Goal: Task Accomplishment & Management: Manage account settings

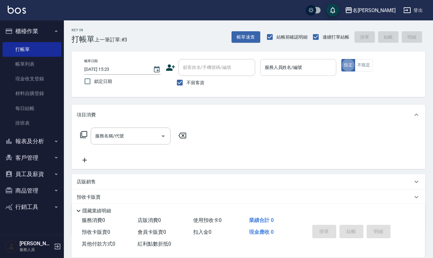
click at [283, 73] on input "服務人員姓名/編號" at bounding box center [298, 67] width 71 height 11
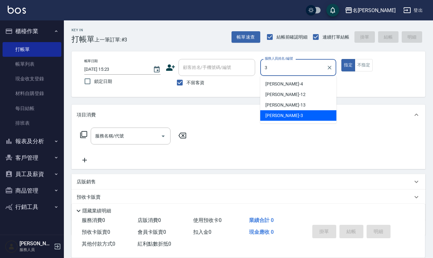
type input "[PERSON_NAME]-3"
type button "true"
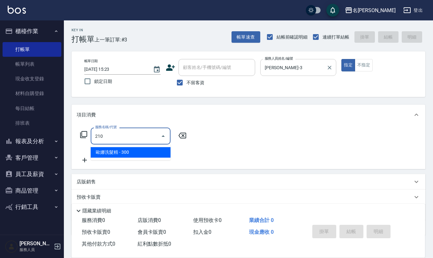
type input "歐娜洗髮精(210)"
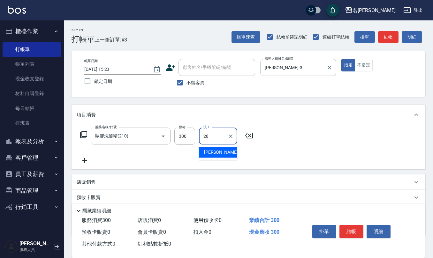
type input "陳柏暽-28"
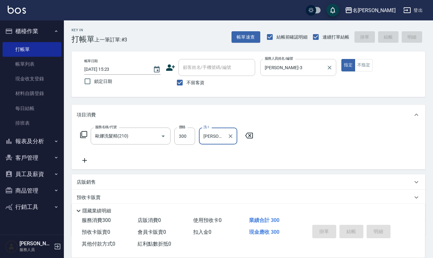
type input "2025/09/25 15:57"
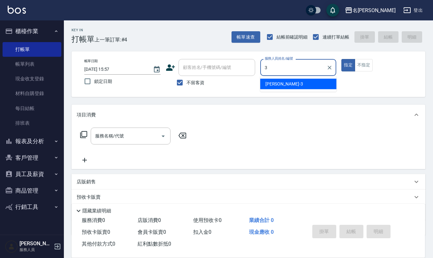
type input "[PERSON_NAME]-3"
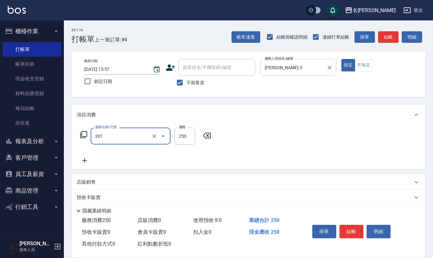
type input "洗髮(201)"
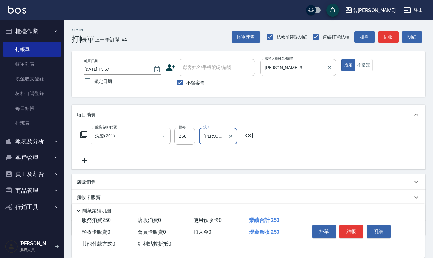
type input "蘇亭云-24"
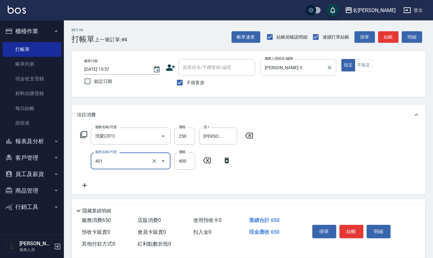
type input "剪髮(401)"
type input "400"
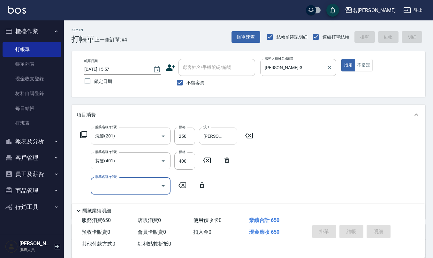
type input "2025/09/25 15:58"
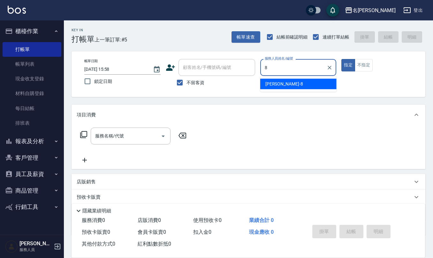
type input "楊馨嵐-8"
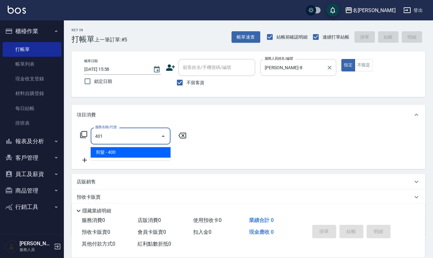
type input "剪髮(401)"
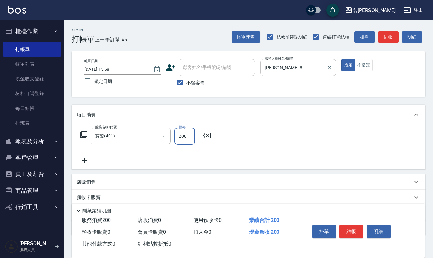
type input "200"
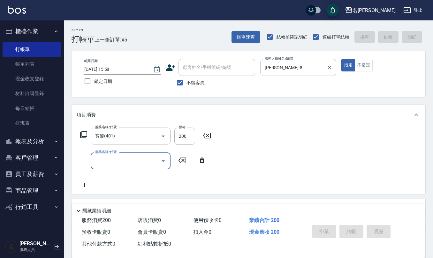
type input "2025/09/25 15:59"
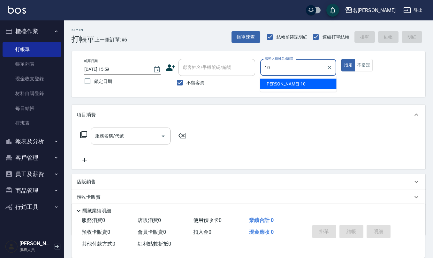
type input "胡淑雲-10"
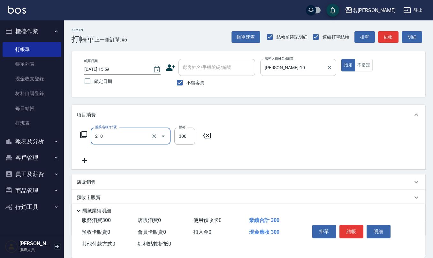
type input "歐娜洗髮精(210)"
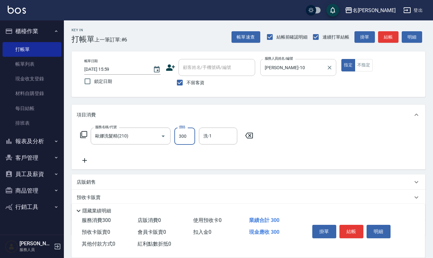
type input "2"
type input "竹儀-33"
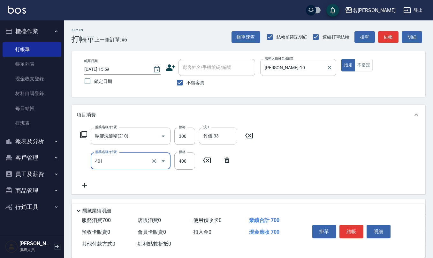
type input "剪髮(401)"
type input "200"
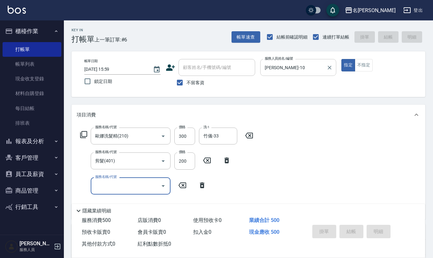
type input "2025/09/25 16:00"
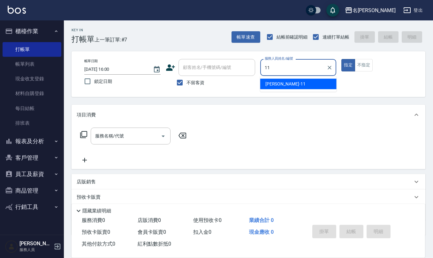
type input "詹沛橙-11"
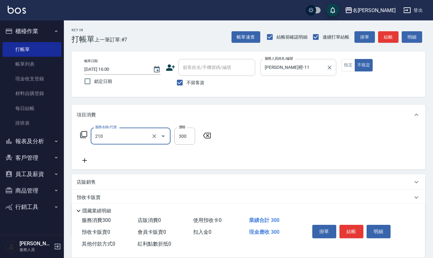
type input "歐娜洗髮精(210)"
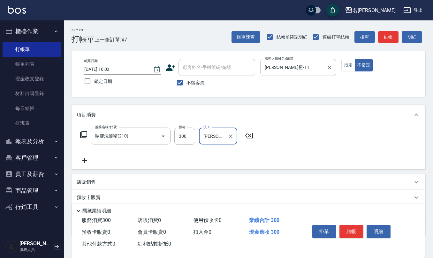
type input "[PERSON_NAME]-32"
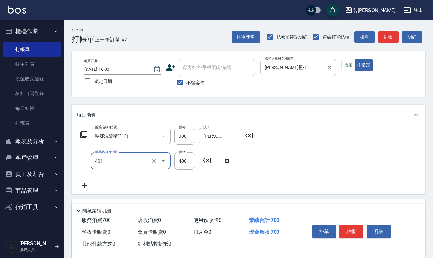
type input "剪髮(401)"
type input "200"
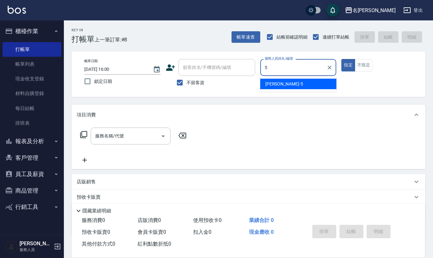
type input "趙妍妮-5"
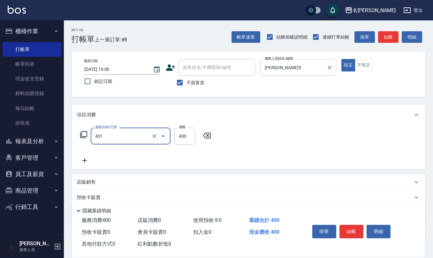
type input "剪髮(401)"
type input "250"
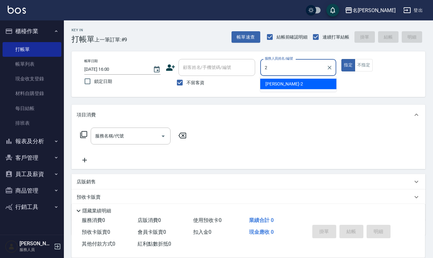
type input "[PERSON_NAME]-2"
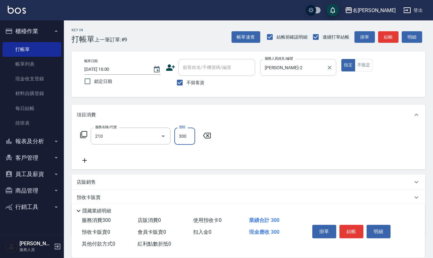
type input "歐娜洗髮精(210)"
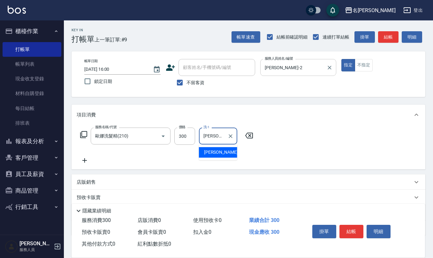
type input "詹沛橙-11"
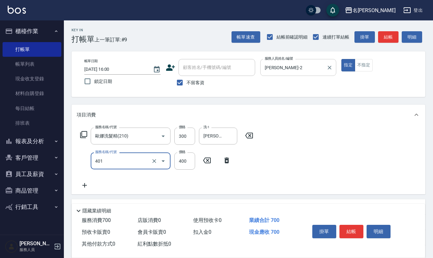
type input "剪髮(401)"
type input "350"
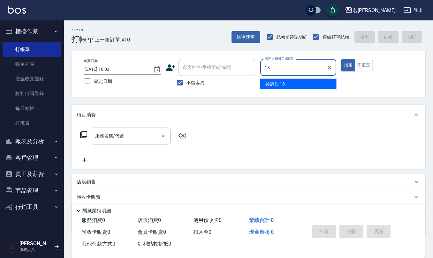
type input "[PERSON_NAME]-18"
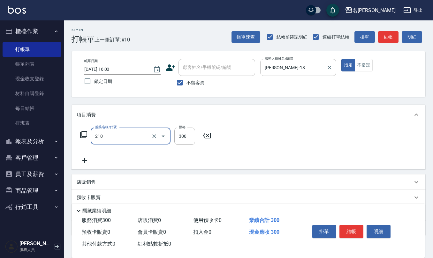
type input "歐娜洗髮精(210)"
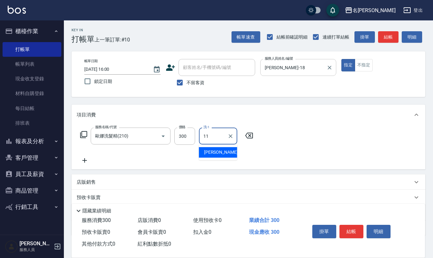
type input "詹沛橙-11"
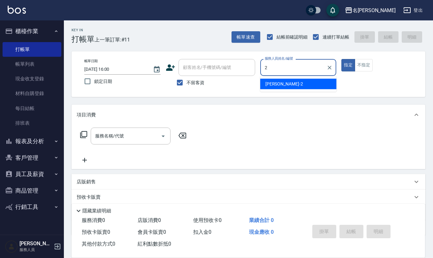
type input "[PERSON_NAME]-2"
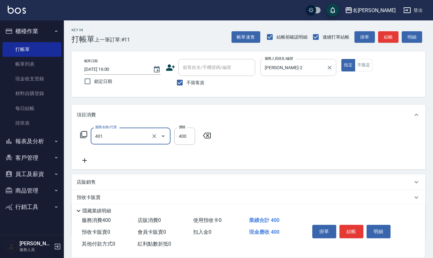
type input "剪髮(401)"
type input "300"
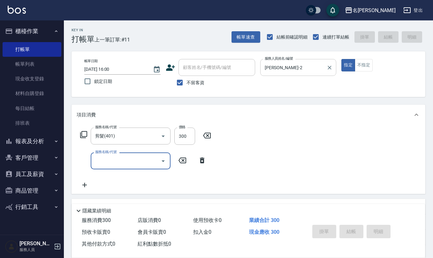
type input "2025/09/25 16:01"
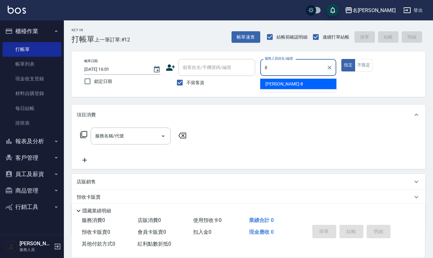
type input "楊馨嵐-8"
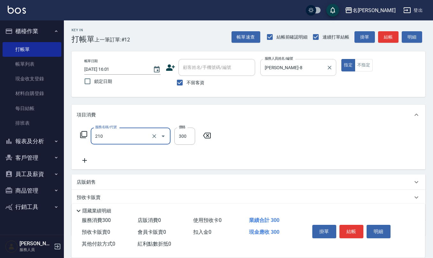
type input "歐娜洗髮精(210)"
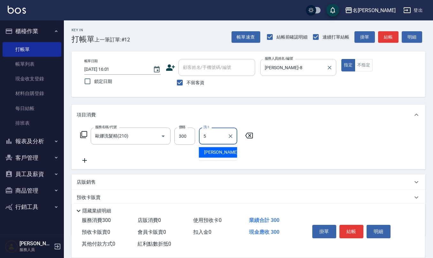
type input "趙妍妮-5"
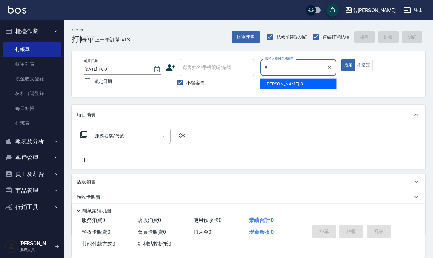
type input "楊馨嵐-8"
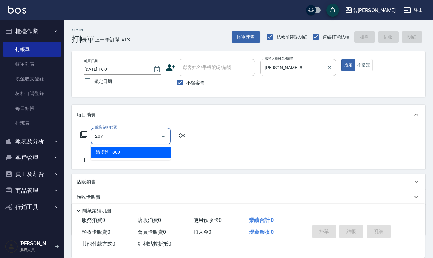
type input "清潔洗(207)"
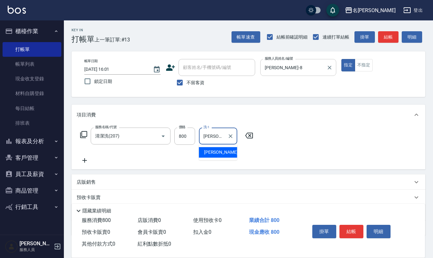
type input "[PERSON_NAME]-32"
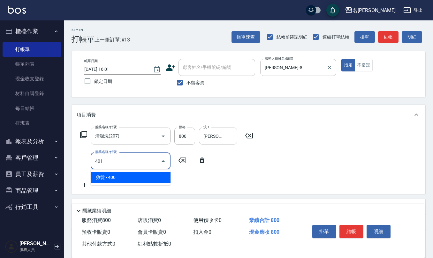
type input "剪髮(401)"
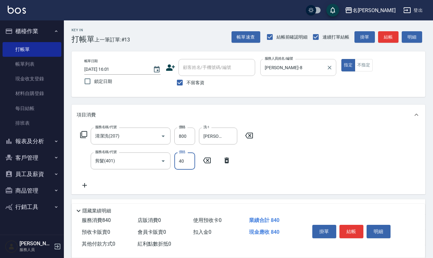
type input "400"
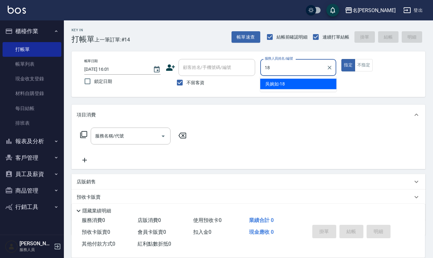
type input "[PERSON_NAME]-18"
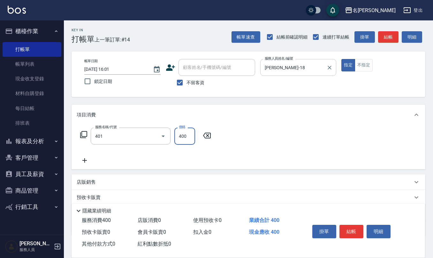
type input "剪髮(401)"
type input "300"
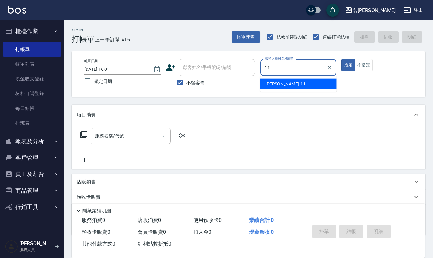
type input "詹沛橙-11"
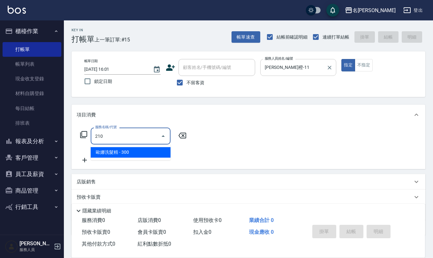
type input "歐娜洗髮精(210)"
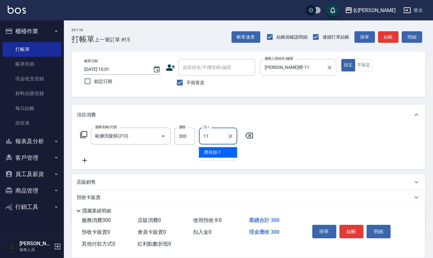
type input "詹沛橙-11"
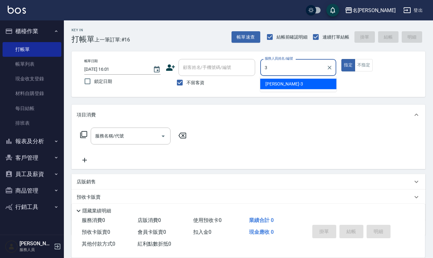
type input "[PERSON_NAME]-3"
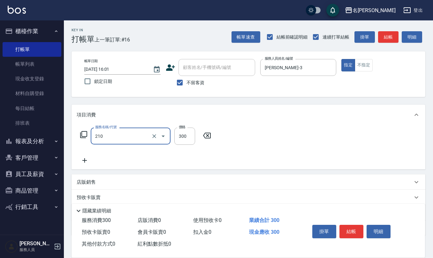
type input "歐娜洗髮精(210)"
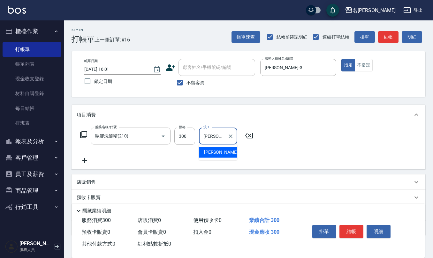
type input "陳柏暽-28"
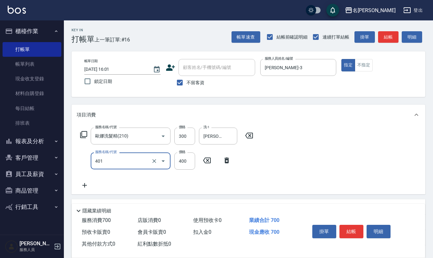
type input "剪髮(401)"
type input "50"
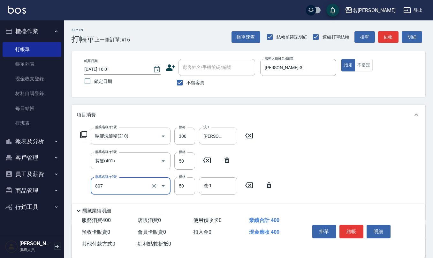
type input "TG護髮素(潤絲)(807)"
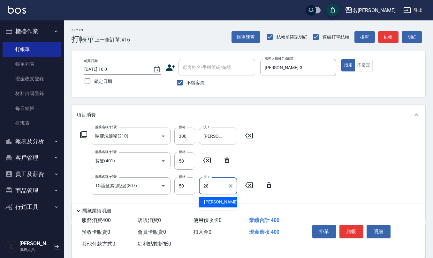
type input "陳柏暽-28"
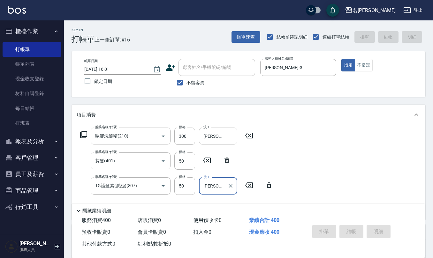
type input "2025/09/25 16:02"
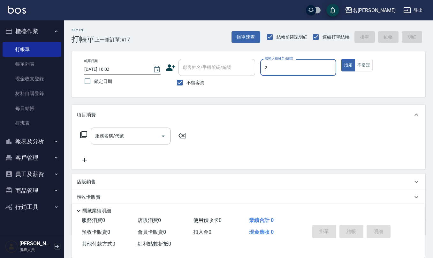
type input "[PERSON_NAME]-2"
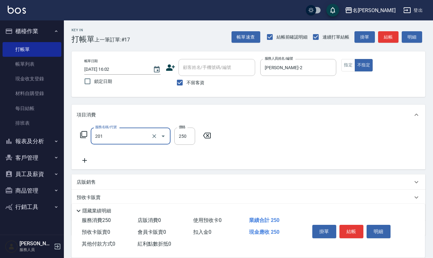
type input "洗髮(201)"
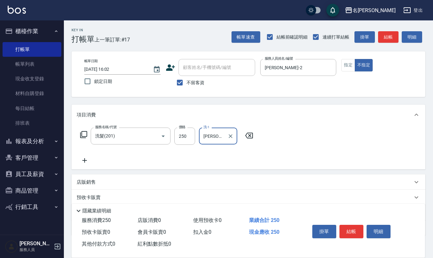
type input "蘇亭云-24"
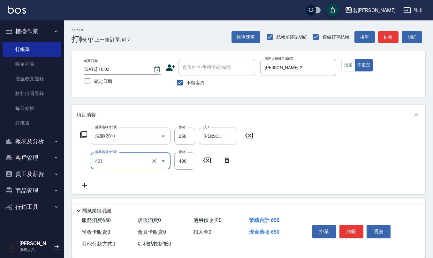
type input "剪髮(401)"
type input "200"
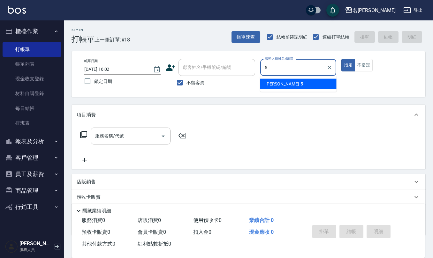
type input "趙妍妮-5"
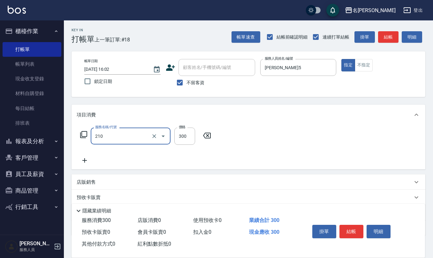
type input "歐娜洗髮精(210)"
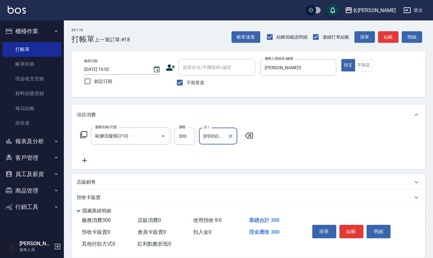
type input "趙妍妮-5"
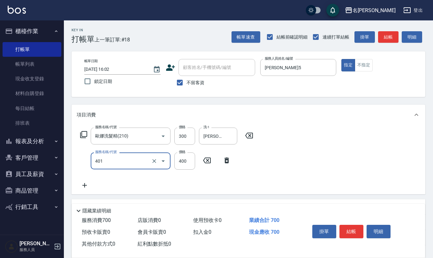
type input "剪髮(401)"
type input "250"
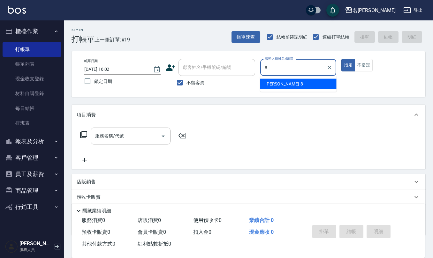
type input "楊馨嵐-8"
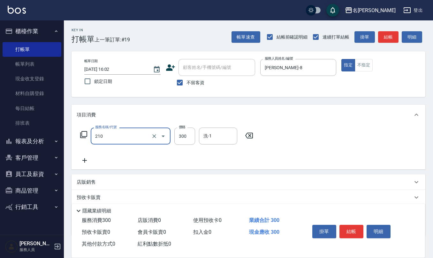
type input "歐娜洗髮精(210)"
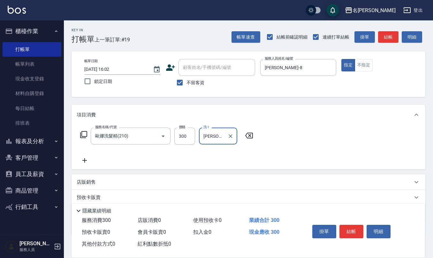
type input "陳柏暽-28"
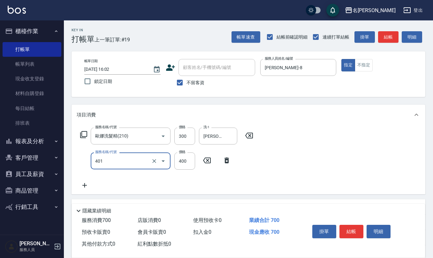
type input "剪髮(401)"
type input "450"
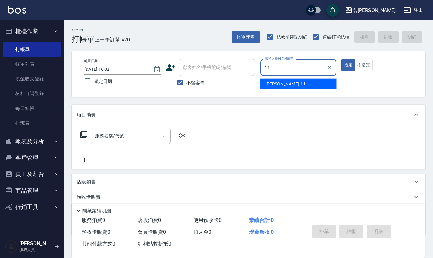
type input "詹沛橙-11"
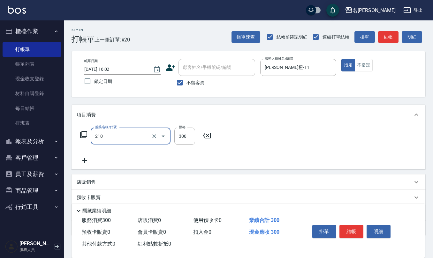
type input "歐娜洗髮精(210)"
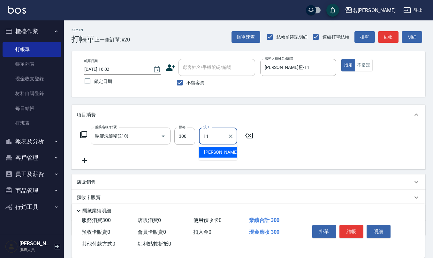
type input "詹沛橙-11"
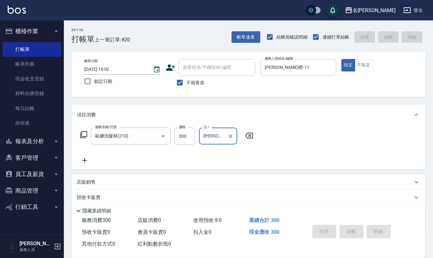
type input "2025/09/25 16:03"
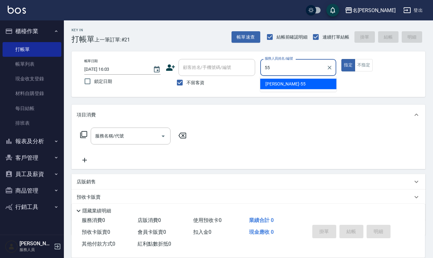
type input "詹雨璇-55"
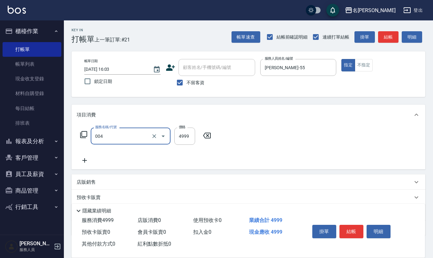
type input "霧眉(004)"
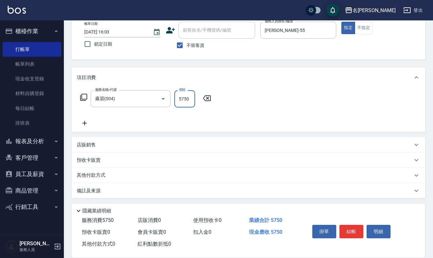
type input "5750"
click at [94, 189] on p "備註及來源" at bounding box center [89, 191] width 24 height 7
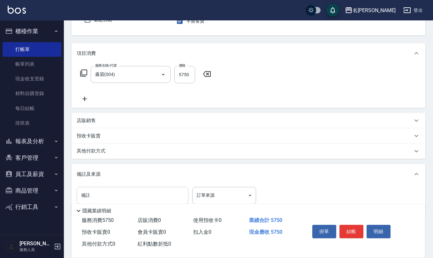
scroll to position [80, 0]
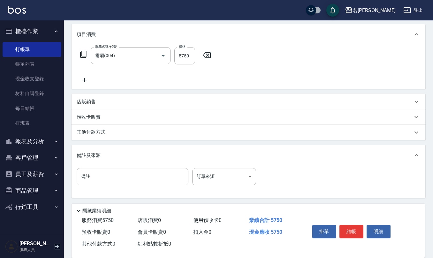
click at [107, 176] on input "備註" at bounding box center [133, 176] width 112 height 17
type input "卜"
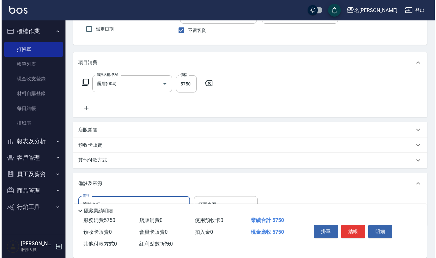
scroll to position [0, 0]
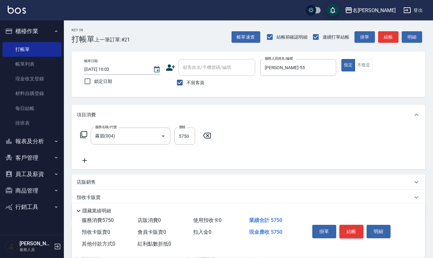
type input "遮號介紹"
click at [355, 235] on button "結帳" at bounding box center [351, 231] width 24 height 13
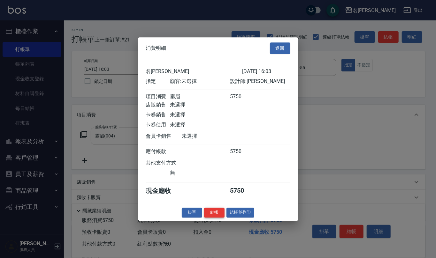
click at [210, 218] on button "結帳" at bounding box center [214, 213] width 20 height 10
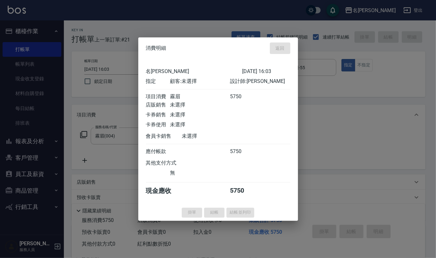
type input "[DATE] 16:04"
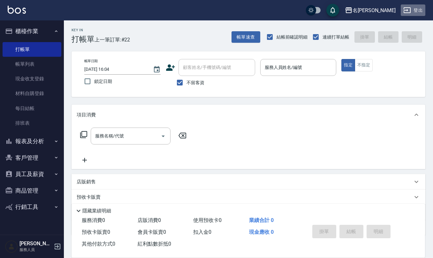
click at [404, 8] on icon "button" at bounding box center [406, 10] width 7 height 6
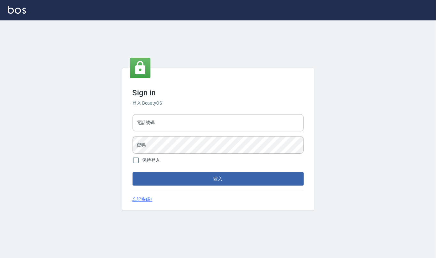
click at [196, 124] on input "電話號碼" at bounding box center [217, 122] width 171 height 17
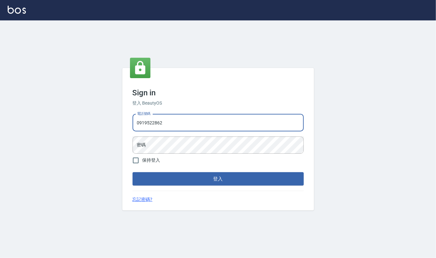
type input "0919522862"
click at [132, 172] on button "登入" at bounding box center [217, 178] width 171 height 13
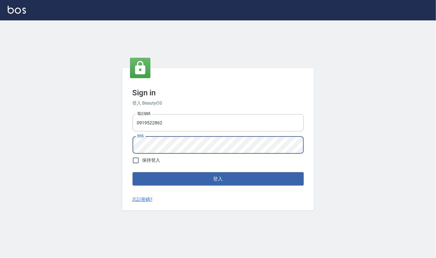
click at [132, 172] on button "登入" at bounding box center [217, 178] width 171 height 13
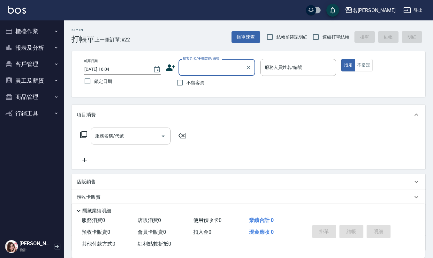
click at [22, 77] on button "員工及薪資" at bounding box center [32, 80] width 59 height 17
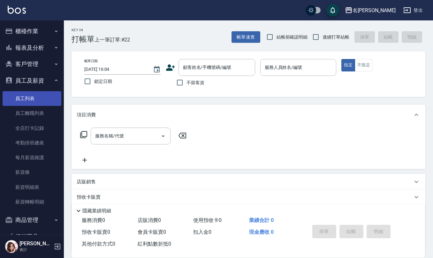
click at [38, 102] on link "員工列表" at bounding box center [32, 98] width 59 height 15
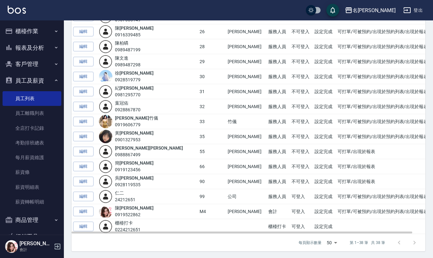
scroll to position [423, 0]
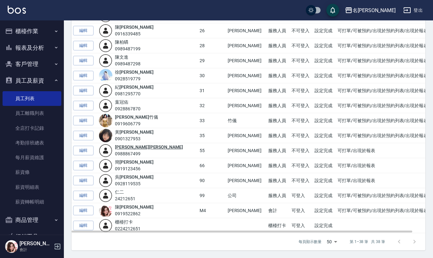
click at [133, 149] on link "[PERSON_NAME]" at bounding box center [149, 147] width 68 height 5
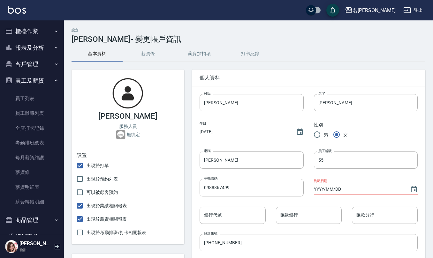
click at [215, 51] on button "薪資加扣項" at bounding box center [199, 53] width 51 height 15
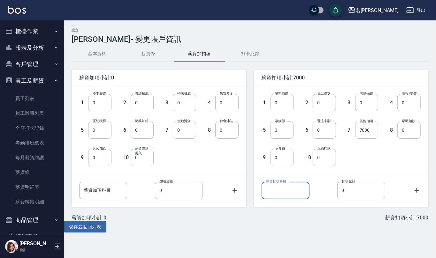
click at [296, 194] on input "薪資扣項科目" at bounding box center [285, 190] width 48 height 17
type input "9/25章義5750"
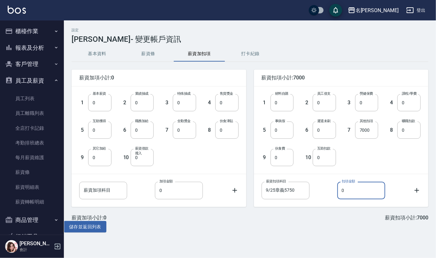
click at [347, 190] on input "0" at bounding box center [361, 190] width 48 height 17
drag, startPoint x: 347, startPoint y: 190, endPoint x: 338, endPoint y: 192, distance: 9.1
click at [338, 192] on input "0" at bounding box center [361, 190] width 48 height 17
type input "575"
drag, startPoint x: 297, startPoint y: 190, endPoint x: 255, endPoint y: 197, distance: 42.0
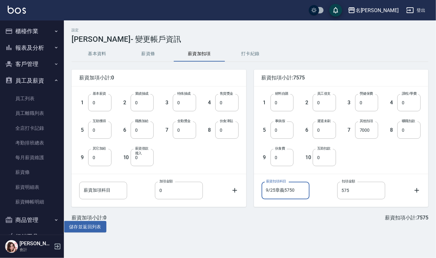
click at [259, 198] on div "薪資扣項科目 9/25章義5750 薪資扣項科目 扣項金額 575 扣項金額" at bounding box center [335, 185] width 169 height 27
click at [94, 227] on button "儲存並返回列表" at bounding box center [85, 227] width 42 height 12
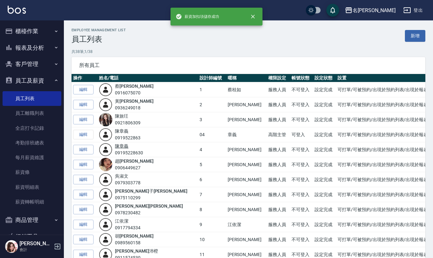
click at [128, 147] on link "[PERSON_NAME]" at bounding box center [121, 146] width 13 height 5
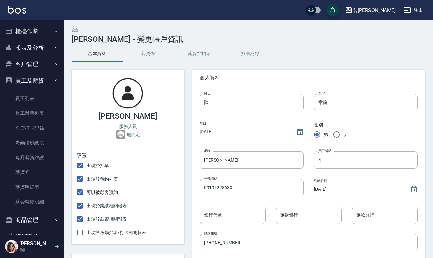
click at [206, 55] on button "薪資加扣項" at bounding box center [199, 53] width 51 height 15
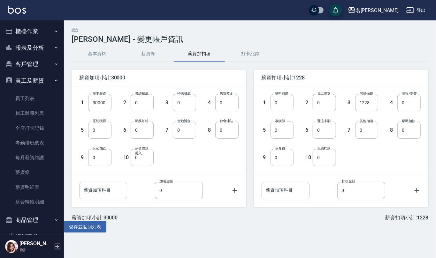
click at [116, 191] on input "薪資加項科目" at bounding box center [103, 190] width 48 height 17
paste input "9/25章義5750"
type input "9/25章義5750"
click at [163, 193] on input "0" at bounding box center [179, 190] width 48 height 17
drag, startPoint x: 166, startPoint y: 193, endPoint x: 158, endPoint y: 190, distance: 8.9
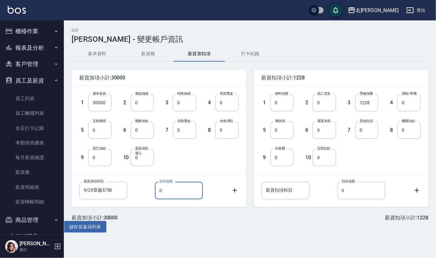
click at [158, 190] on input "0" at bounding box center [179, 190] width 48 height 17
type input "575"
click at [87, 231] on button "儲存並返回列表" at bounding box center [85, 227] width 42 height 12
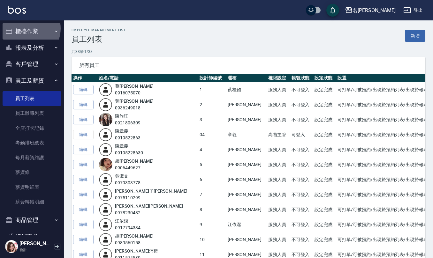
click at [26, 28] on button "櫃檯作業" at bounding box center [32, 31] width 59 height 17
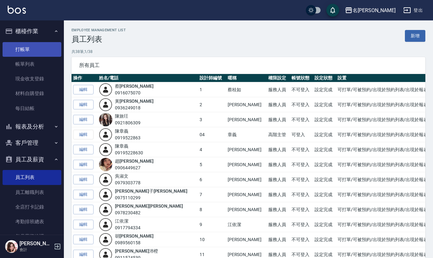
click at [30, 53] on link "打帳單" at bounding box center [32, 49] width 59 height 15
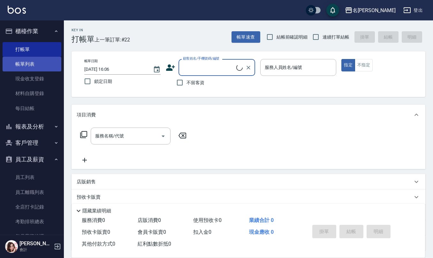
click at [27, 63] on link "帳單列表" at bounding box center [32, 64] width 59 height 15
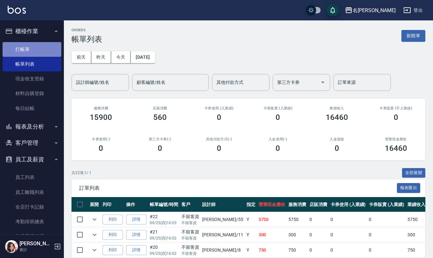
click at [40, 44] on link "打帳單" at bounding box center [32, 49] width 59 height 15
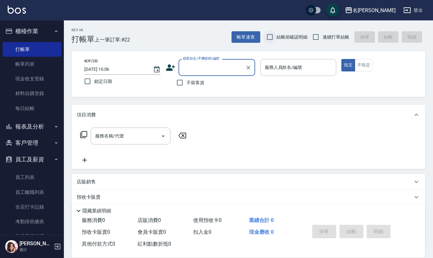
drag, startPoint x: 267, startPoint y: 36, endPoint x: 274, endPoint y: 34, distance: 7.4
click at [266, 34] on input "結帳前確認明細" at bounding box center [269, 36] width 13 height 13
checkbox input "true"
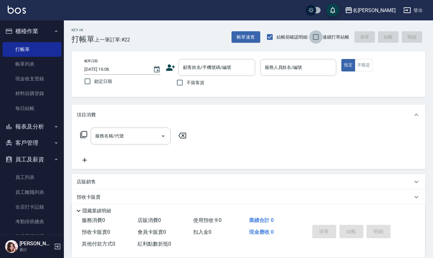
click at [313, 38] on input "連續打單結帳" at bounding box center [315, 36] width 13 height 13
checkbox input "true"
click at [177, 82] on input "不留客資" at bounding box center [179, 82] width 13 height 13
checkbox input "true"
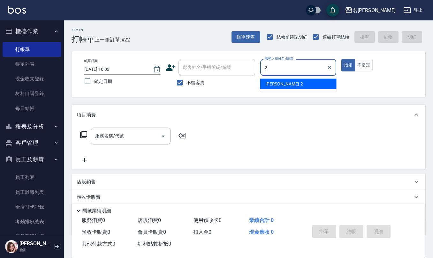
type input "[PERSON_NAME]-2"
type button "true"
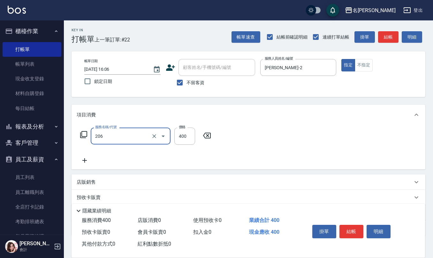
type input "健康洗(206)"
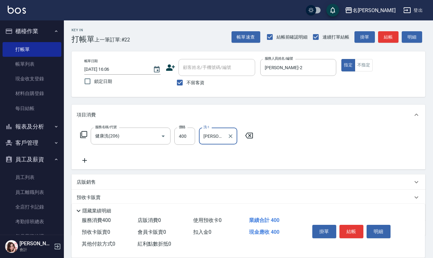
type input "[PERSON_NAME]-32"
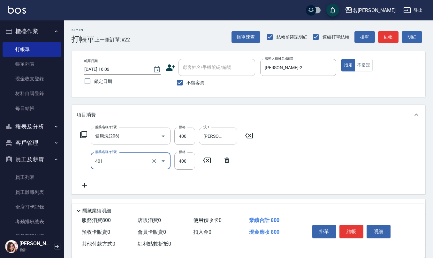
type input "剪髮(401)"
type input "350"
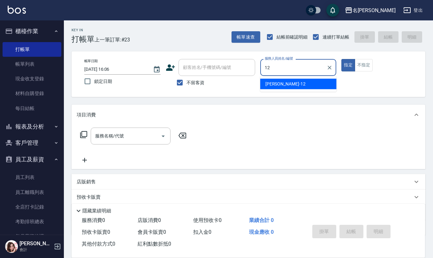
type input "[PERSON_NAME]-12"
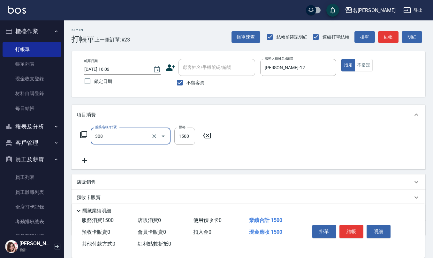
type input "效能離子燙1500(308)"
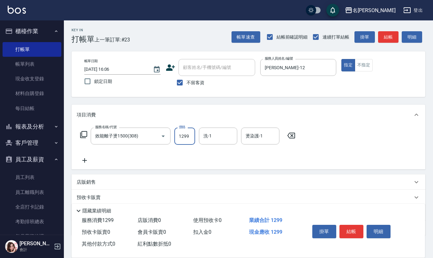
type input "1299"
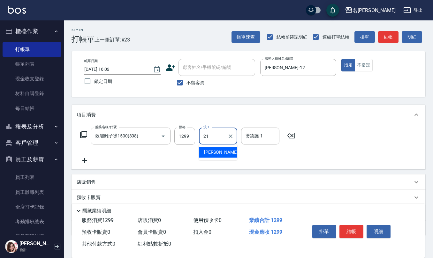
type input "[PERSON_NAME]-21"
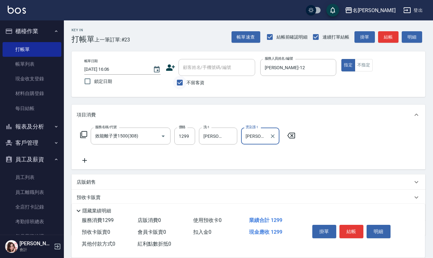
type input "[PERSON_NAME]-21"
click at [177, 78] on input "不留客資" at bounding box center [179, 82] width 13 height 13
checkbox input "false"
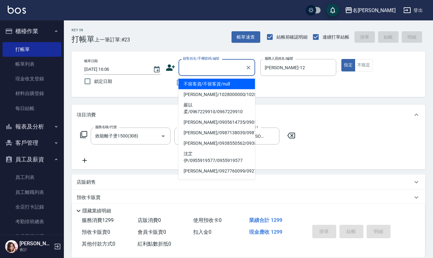
click at [182, 69] on input "顧客姓名/手機號碼/編號" at bounding box center [211, 67] width 61 height 11
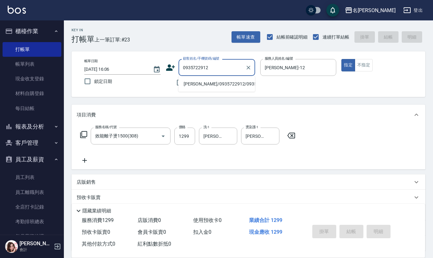
click at [195, 89] on li "[PERSON_NAME]/0935722912/0935722912" at bounding box center [216, 84] width 77 height 11
type input "[PERSON_NAME]/0935722912/0935722912"
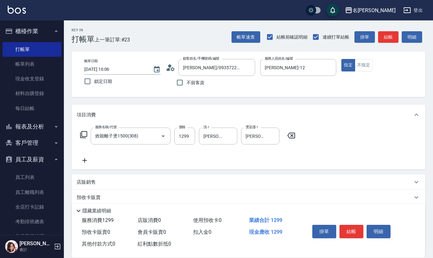
click at [174, 67] on icon at bounding box center [171, 68] width 10 height 10
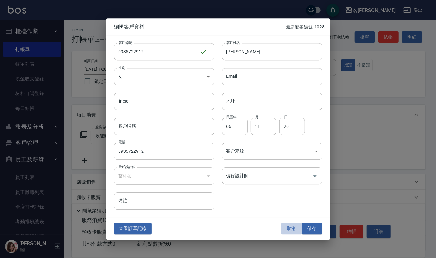
click at [290, 230] on button "取消" at bounding box center [291, 229] width 20 height 12
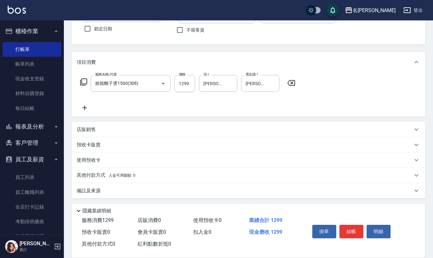
click at [116, 191] on div "備註及來源" at bounding box center [245, 191] width 336 height 7
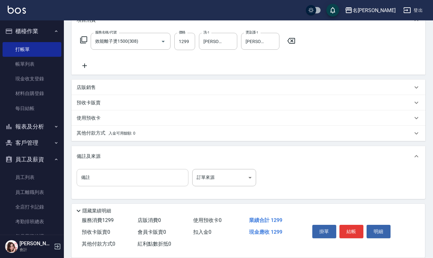
scroll to position [96, 0]
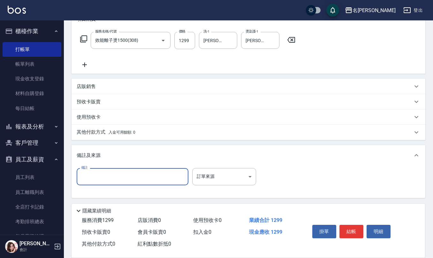
click at [112, 171] on input "備註" at bounding box center [133, 176] width 112 height 17
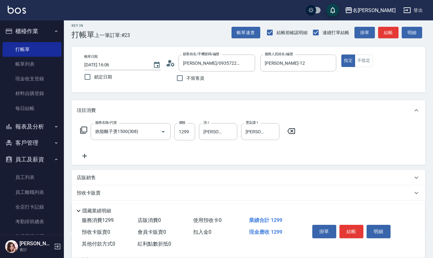
scroll to position [0, 0]
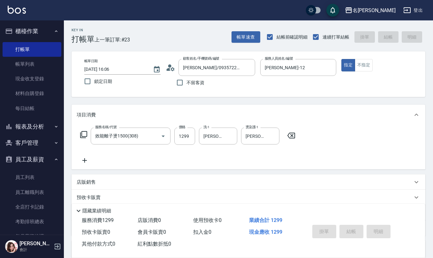
type input "調配p"
type input "[DATE] 16:07"
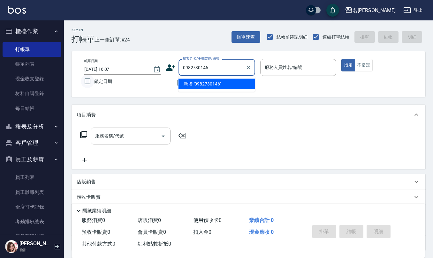
drag, startPoint x: 209, startPoint y: 67, endPoint x: 89, endPoint y: 77, distance: 121.1
click at [107, 73] on div "帳單日期 [DATE] 16:07 鎖定日期 顧客姓名/手機號碼/編號 0982730146 顧客姓名/手機號碼/編號 不留客資 服務人員姓名/編號 服務人員…" at bounding box center [248, 74] width 338 height 30
type input "0982730146"
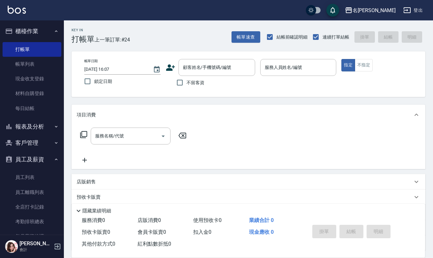
click at [169, 68] on icon at bounding box center [170, 67] width 9 height 6
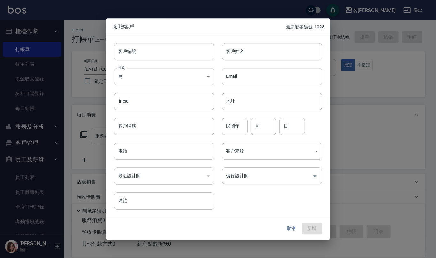
click at [170, 53] on input "客戶編號" at bounding box center [164, 51] width 100 height 17
paste input "0982730146"
type input "0982730146"
click at [151, 154] on input "電話" at bounding box center [164, 151] width 100 height 17
paste input "0982730146"
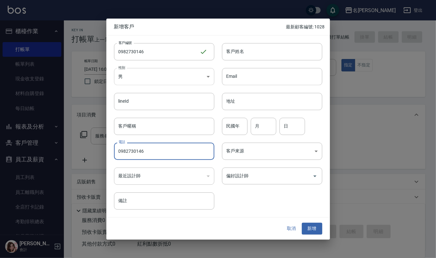
type input "0982730146"
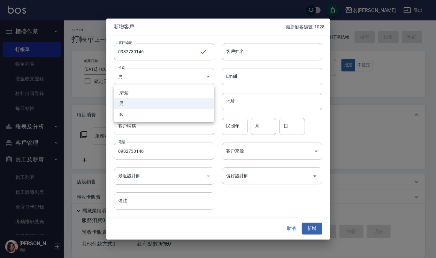
click at [179, 71] on body "名留仁二 登出 櫃檯作業 打帳單 帳單列表 現金收支登錄 材料自購登錄 每日結帳 報表及分析 報表目錄 店家區間累計表 店家日報表 互助日報表 互助月報表 互…" at bounding box center [218, 155] width 436 height 311
click at [164, 119] on li "女" at bounding box center [164, 114] width 100 height 11
type input "[DEMOGRAPHIC_DATA]"
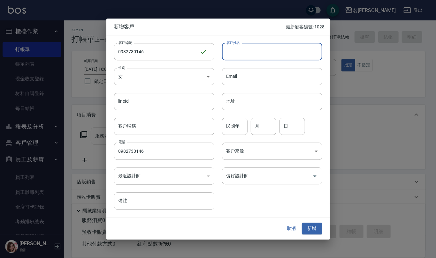
click at [241, 54] on input "客戶姓名" at bounding box center [272, 51] width 100 height 17
type input "[PERSON_NAME]"
click at [237, 122] on input "民國年" at bounding box center [235, 126] width 26 height 17
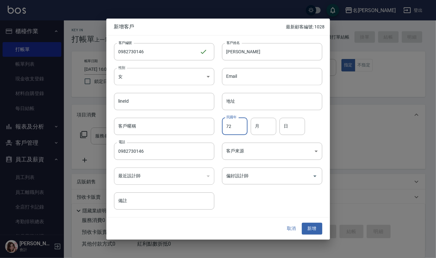
type input "72"
type input "10"
type input "17"
click at [313, 227] on button "新增" at bounding box center [312, 229] width 20 height 12
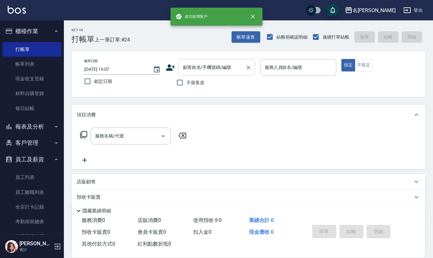
click at [216, 74] on div "顧客姓名/手機號碼/編號" at bounding box center [216, 67] width 77 height 17
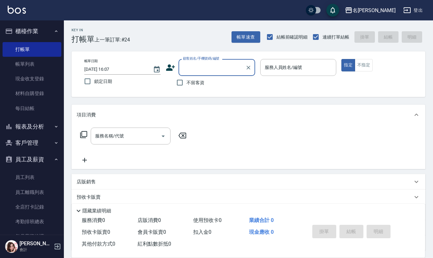
paste input "0982730146"
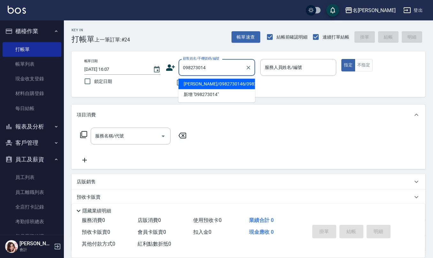
type input "[PERSON_NAME]/0982730146/0982730146"
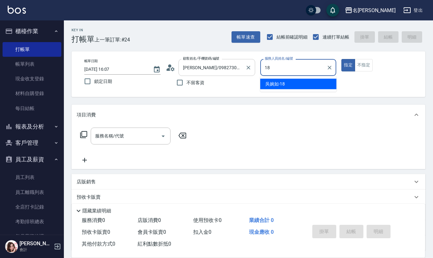
type input "[PERSON_NAME]-18"
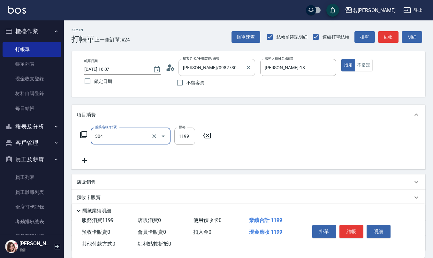
type input "離子燙(特價)(304)"
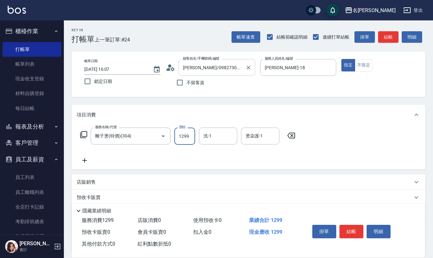
type input "1299"
type input "[PERSON_NAME]-20"
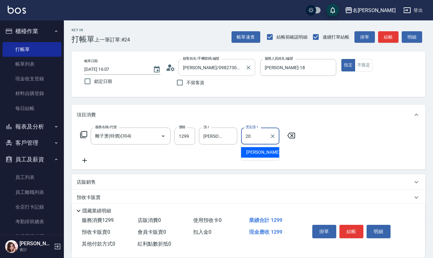
type input "[PERSON_NAME]-20"
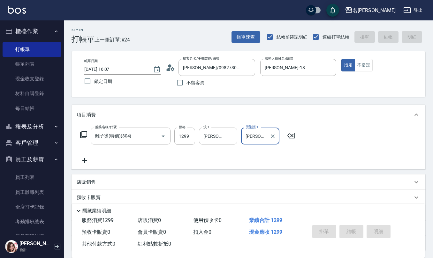
type input "[DATE] 16:08"
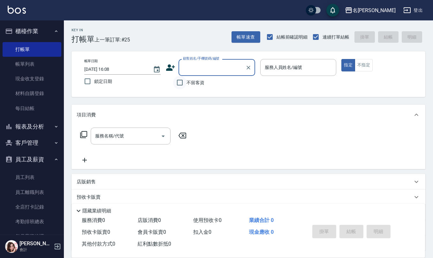
click at [179, 85] on input "不留客資" at bounding box center [179, 82] width 13 height 13
checkbox input "true"
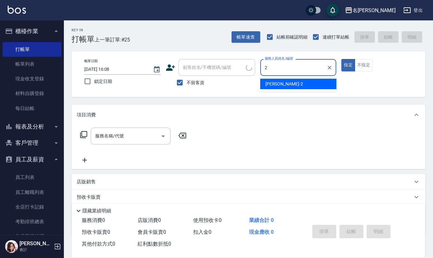
type input "[PERSON_NAME]-2"
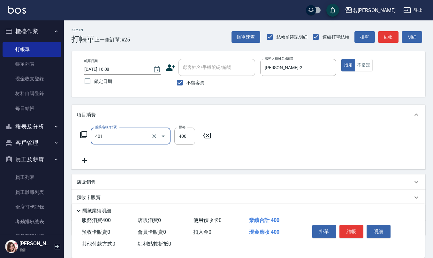
type input "剪髮(401)"
type input "320"
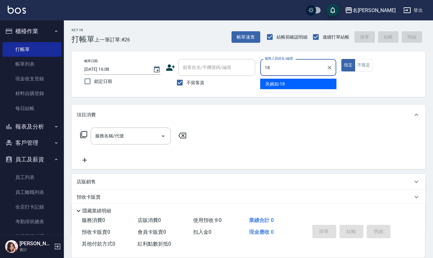
type input "[PERSON_NAME]-18"
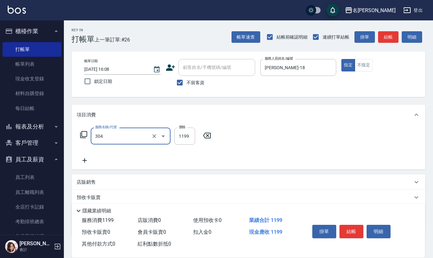
type input "離子燙(特價)(304)"
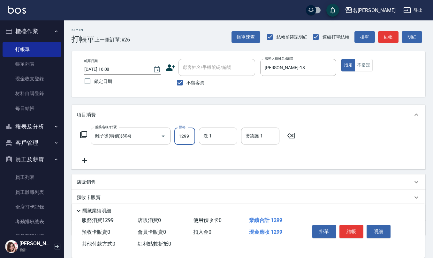
type input "1299"
type input "竹儀-33"
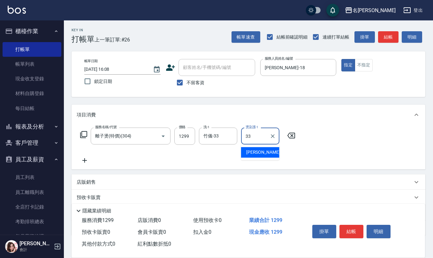
type input "竹儀-33"
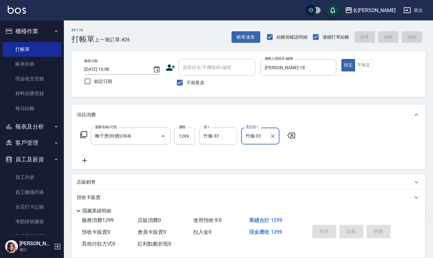
type input "[DATE] 16:09"
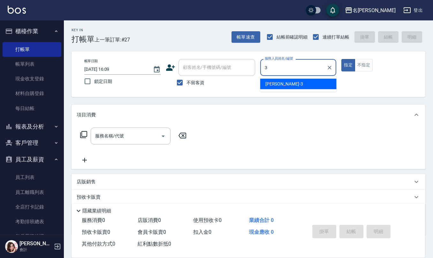
type input "[PERSON_NAME]-3"
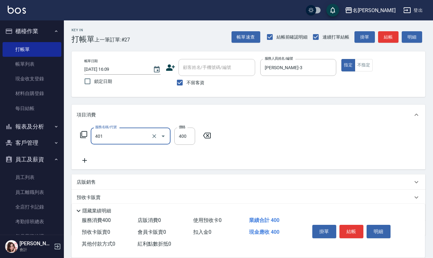
type input "剪髮(401)"
type input "400"
